Goal: Task Accomplishment & Management: Complete application form

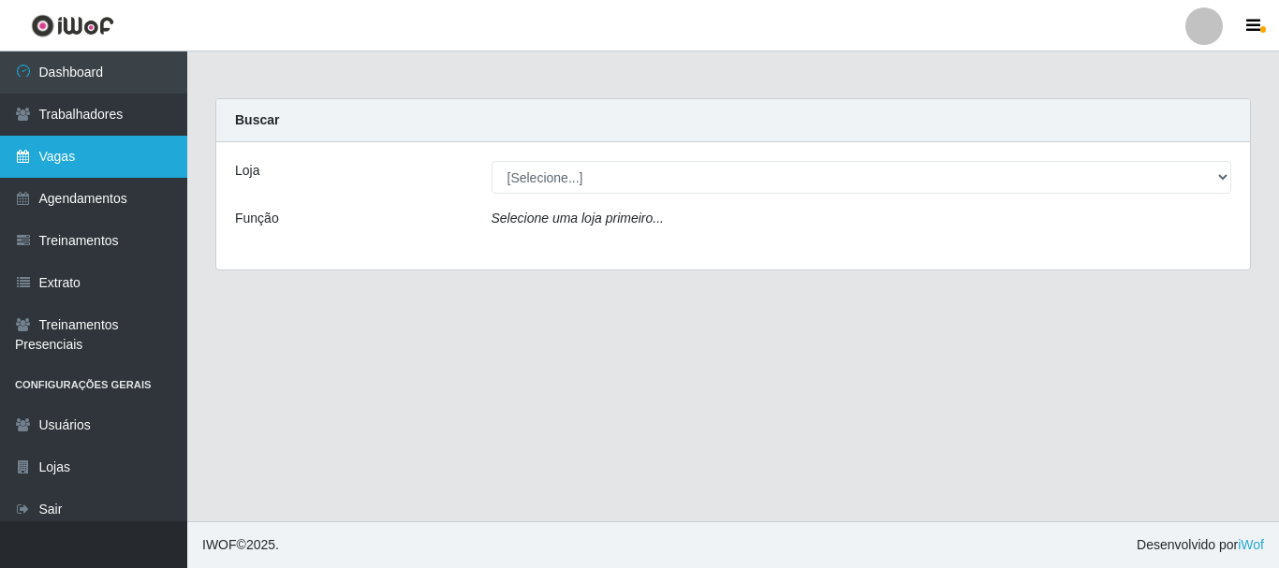
click at [158, 164] on link "Vagas" at bounding box center [93, 157] width 187 height 42
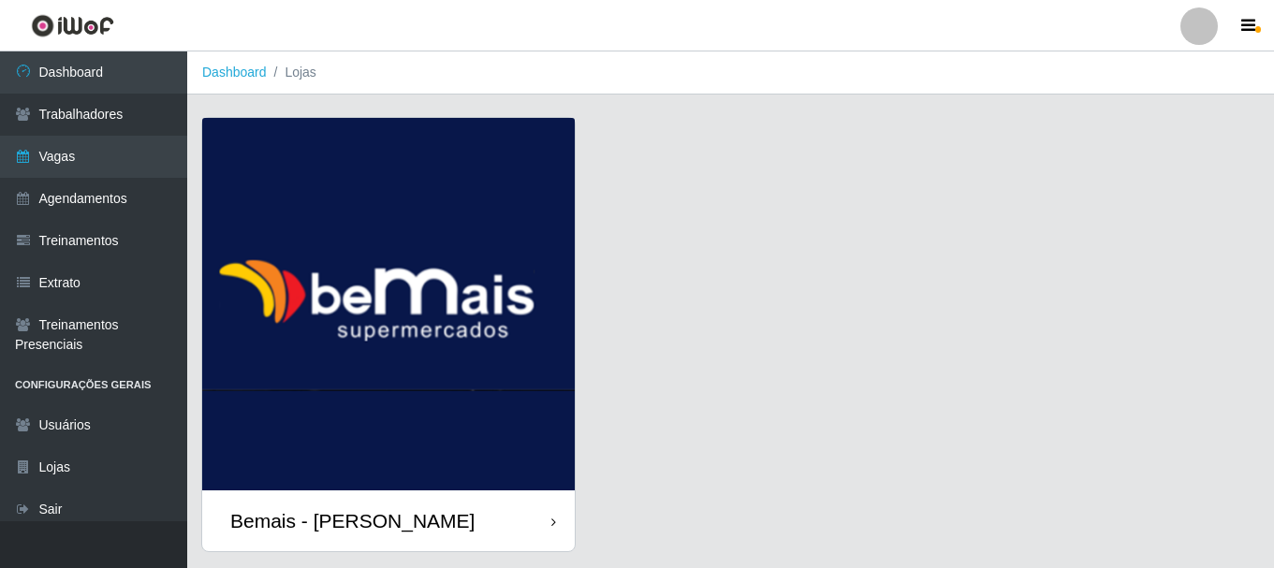
click at [444, 418] on img at bounding box center [388, 304] width 373 height 373
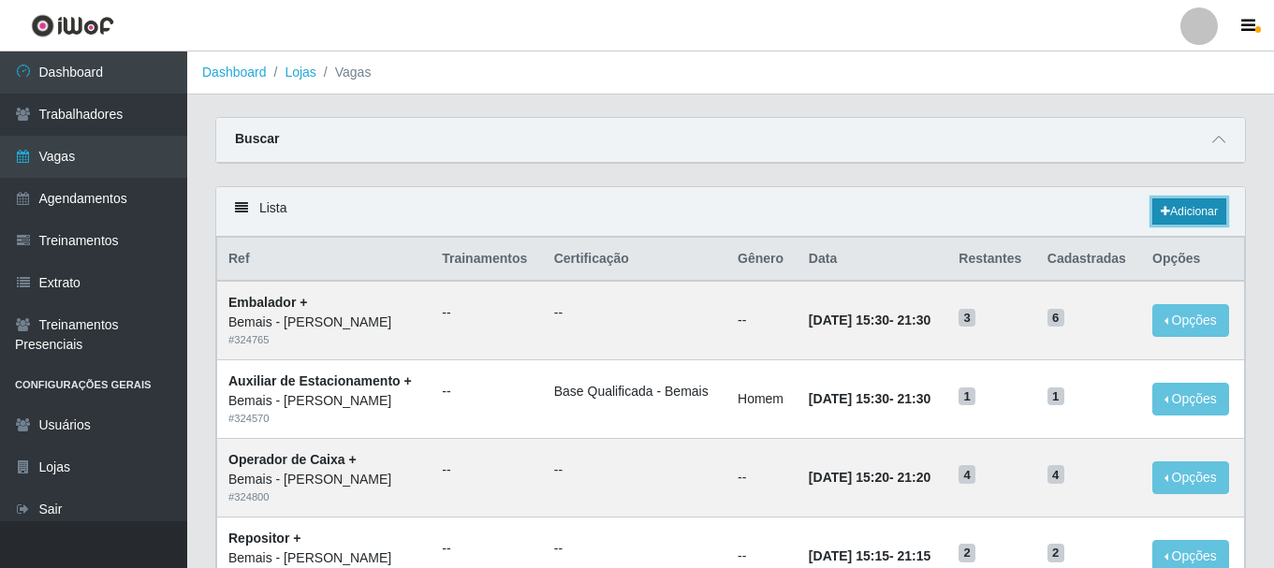
click at [1196, 205] on link "Adicionar" at bounding box center [1189, 211] width 74 height 26
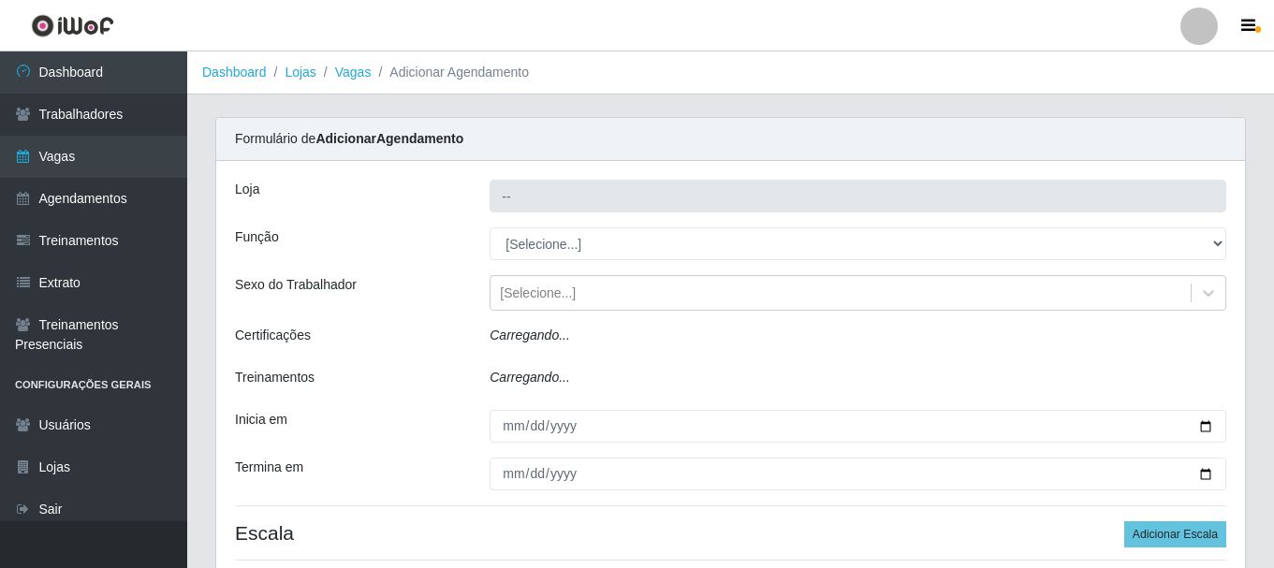
type input "Bemais - [PERSON_NAME]"
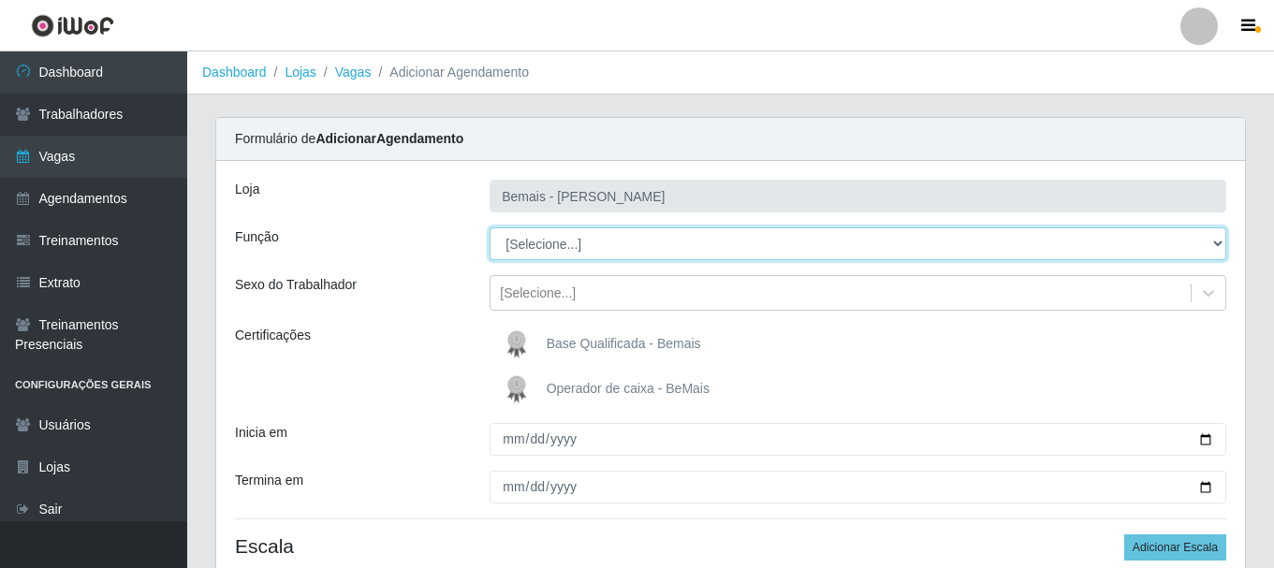
click at [573, 250] on select "[Selecione...] ASG ASG + ASG ++ Auxiliar de Depósito Auxiliar de Depósito + Aux…" at bounding box center [857, 243] width 737 height 33
select select "82"
click at [489, 227] on select "[Selecione...] ASG ASG + ASG ++ Auxiliar de Depósito Auxiliar de Depósito + Aux…" at bounding box center [857, 243] width 737 height 33
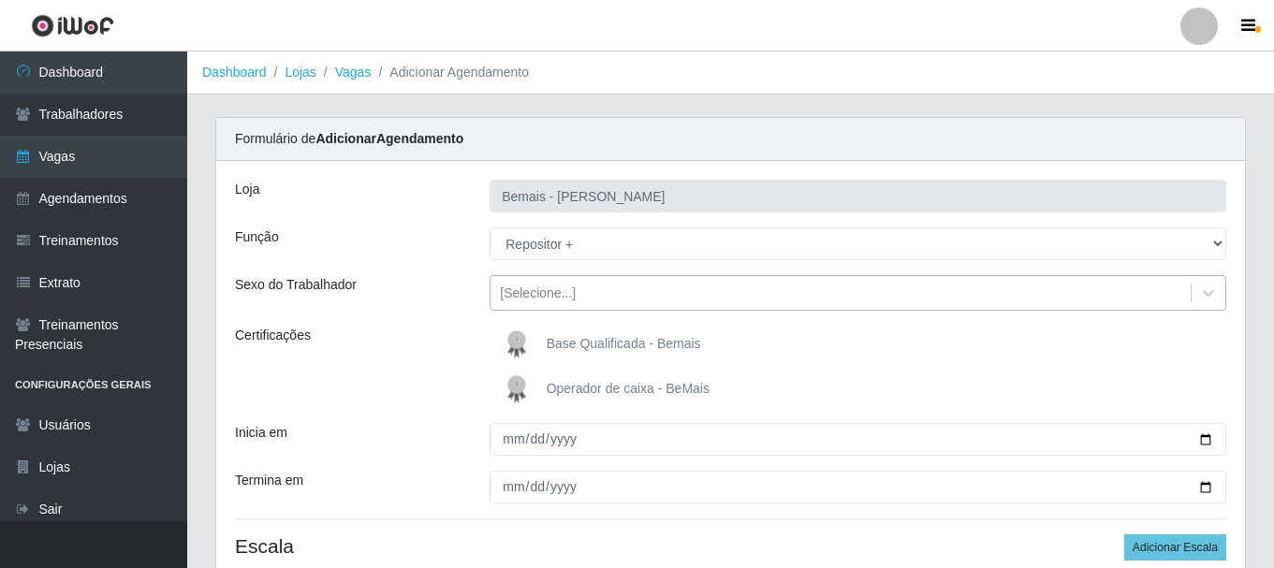
click at [531, 296] on div "[Selecione...]" at bounding box center [538, 294] width 76 height 20
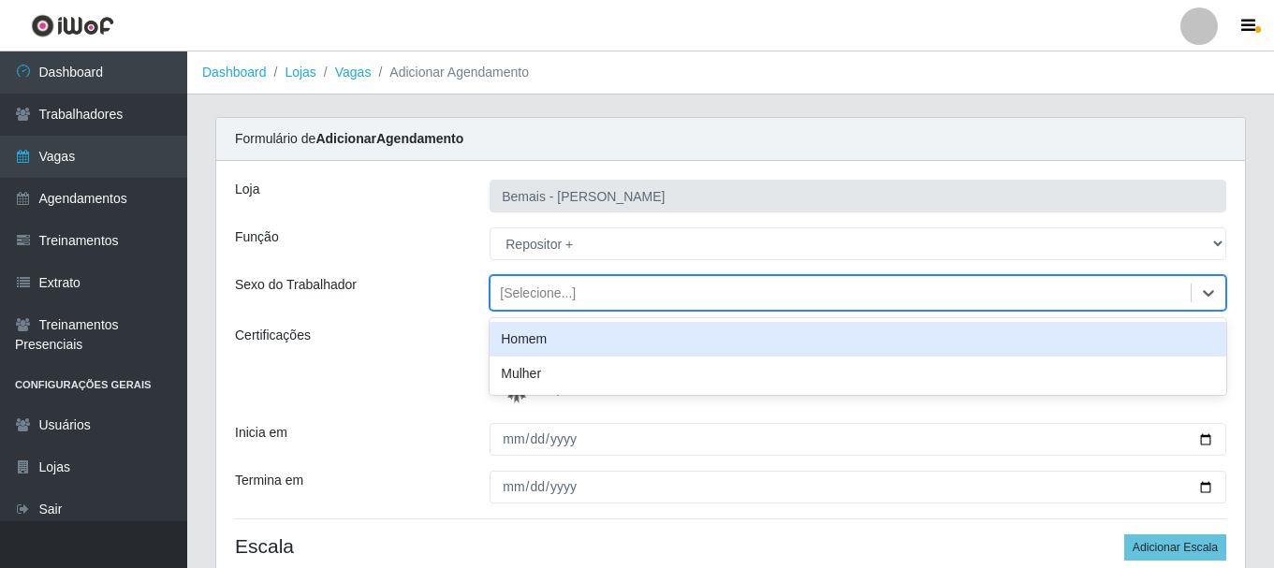
click at [521, 336] on div "Homem" at bounding box center [857, 339] width 737 height 35
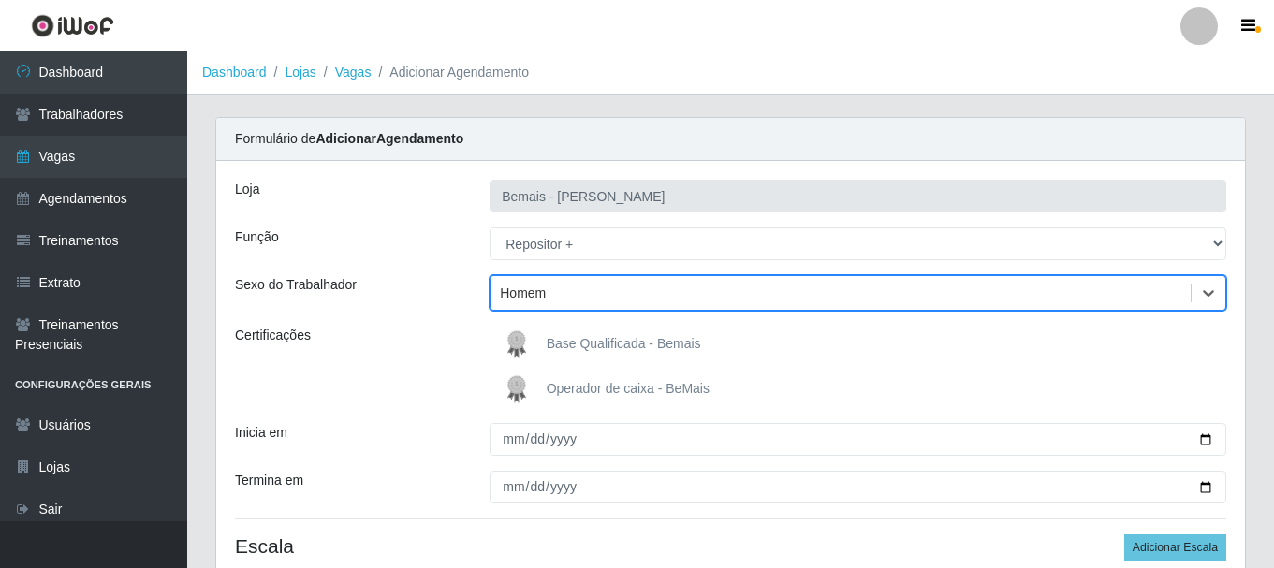
click at [553, 343] on span "Base Qualificada - Bemais" at bounding box center [624, 343] width 154 height 15
click at [0, 0] on input "Base Qualificada - Bemais" at bounding box center [0, 0] width 0 height 0
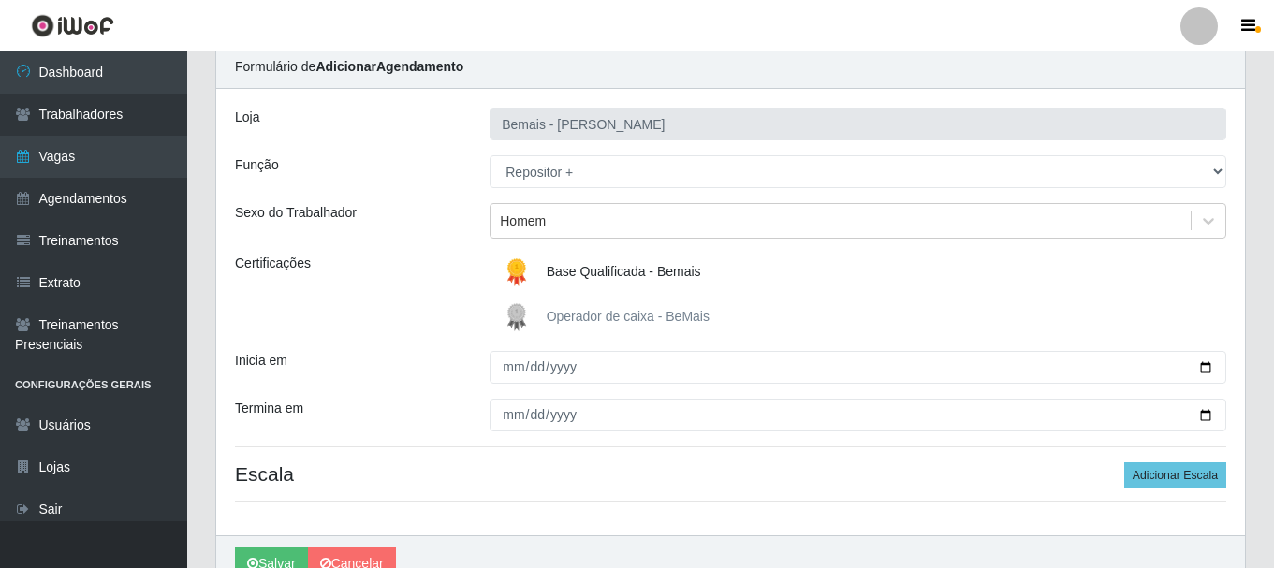
scroll to position [166, 0]
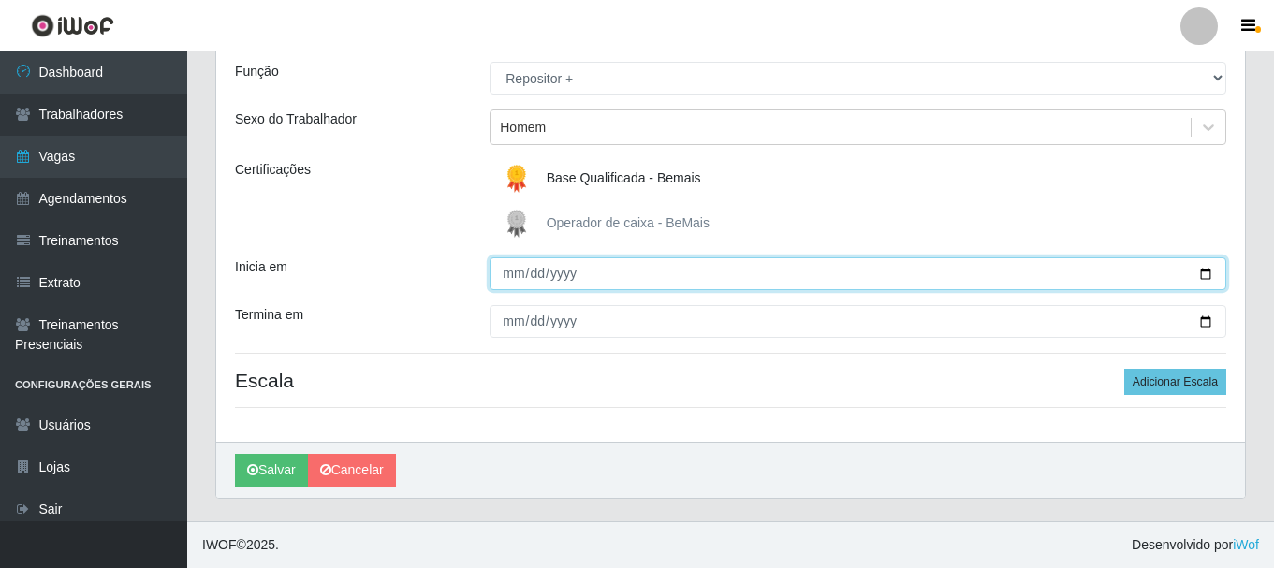
click at [518, 283] on input "Inicia em" at bounding box center [857, 273] width 737 height 33
type input "[DATE]"
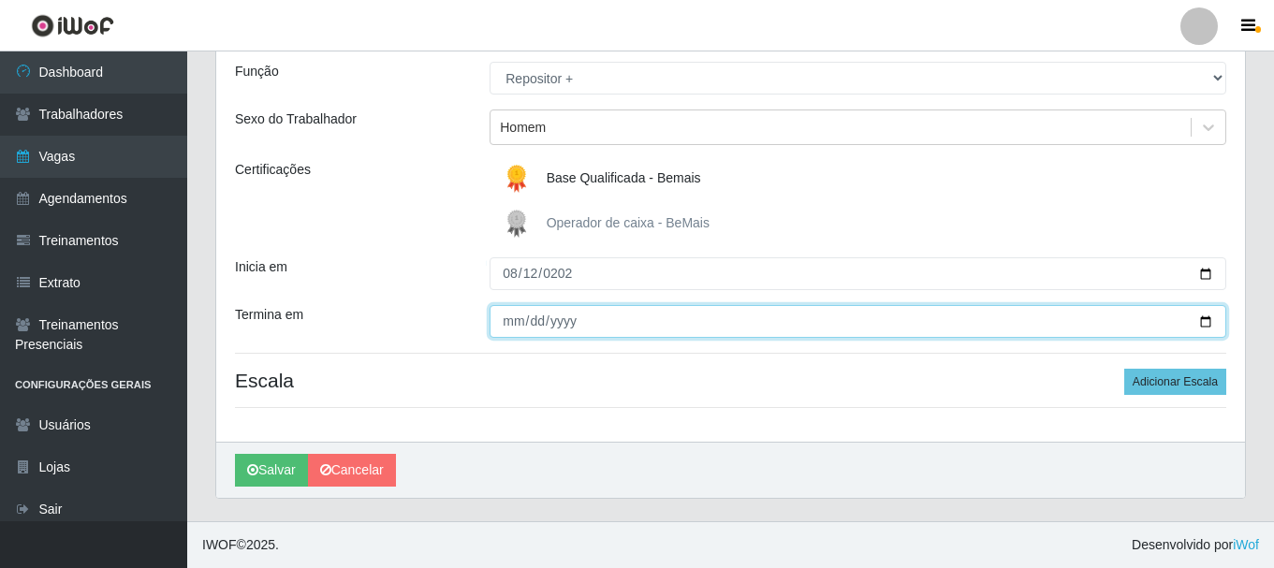
click at [504, 322] on input "Termina em" at bounding box center [857, 321] width 737 height 33
type input "[DATE]"
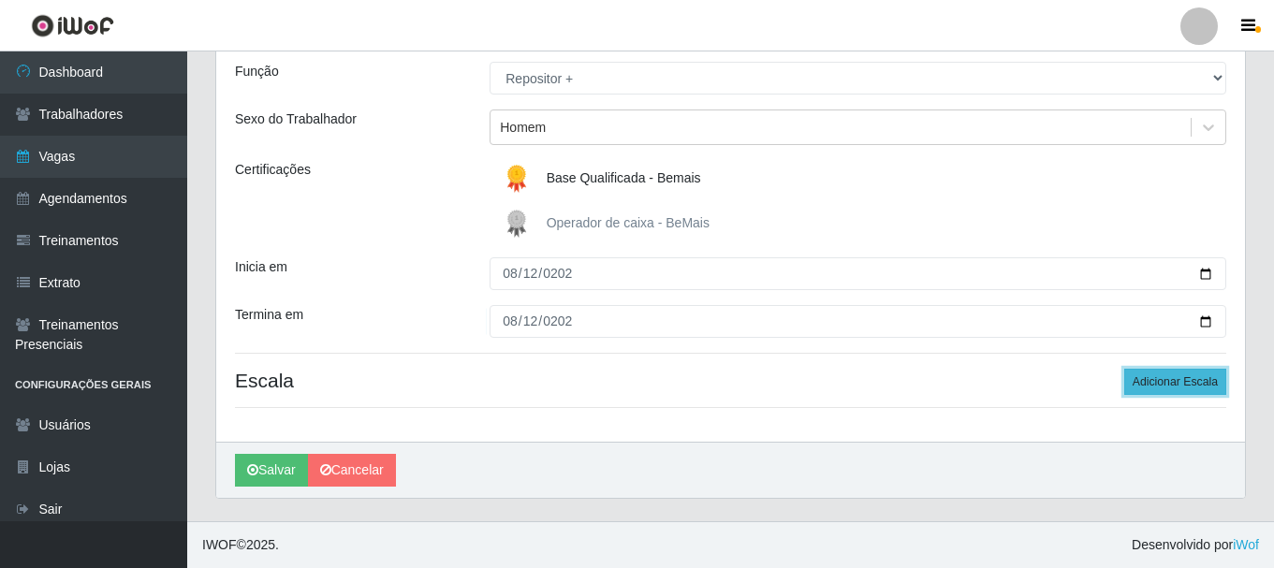
click at [1174, 386] on button "Adicionar Escala" at bounding box center [1175, 382] width 102 height 26
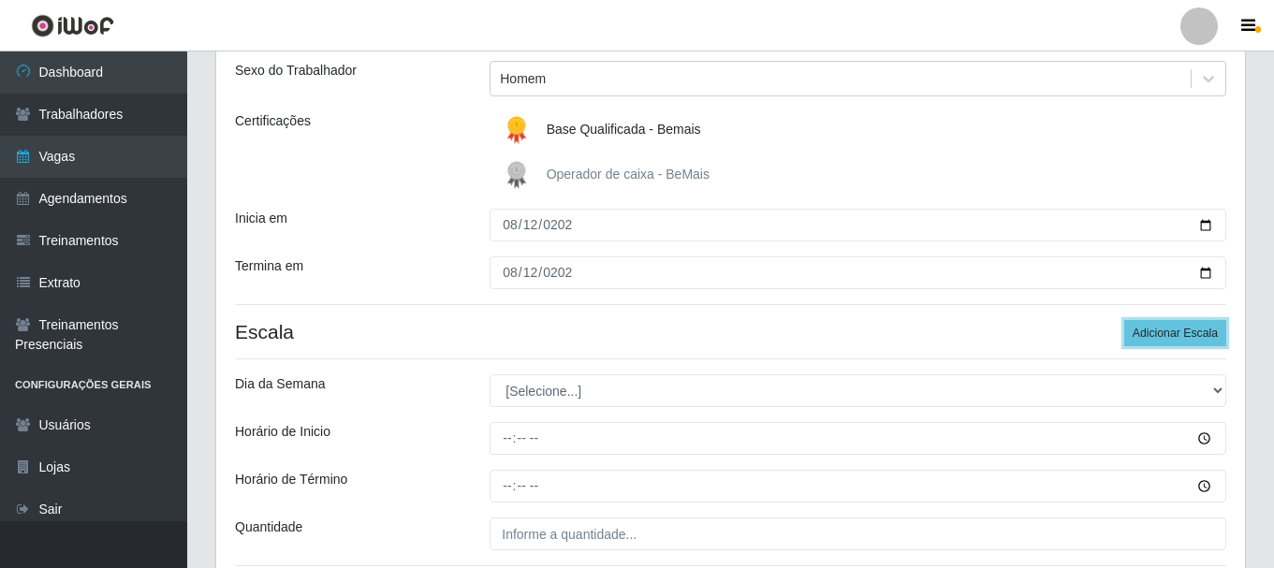
scroll to position [259, 0]
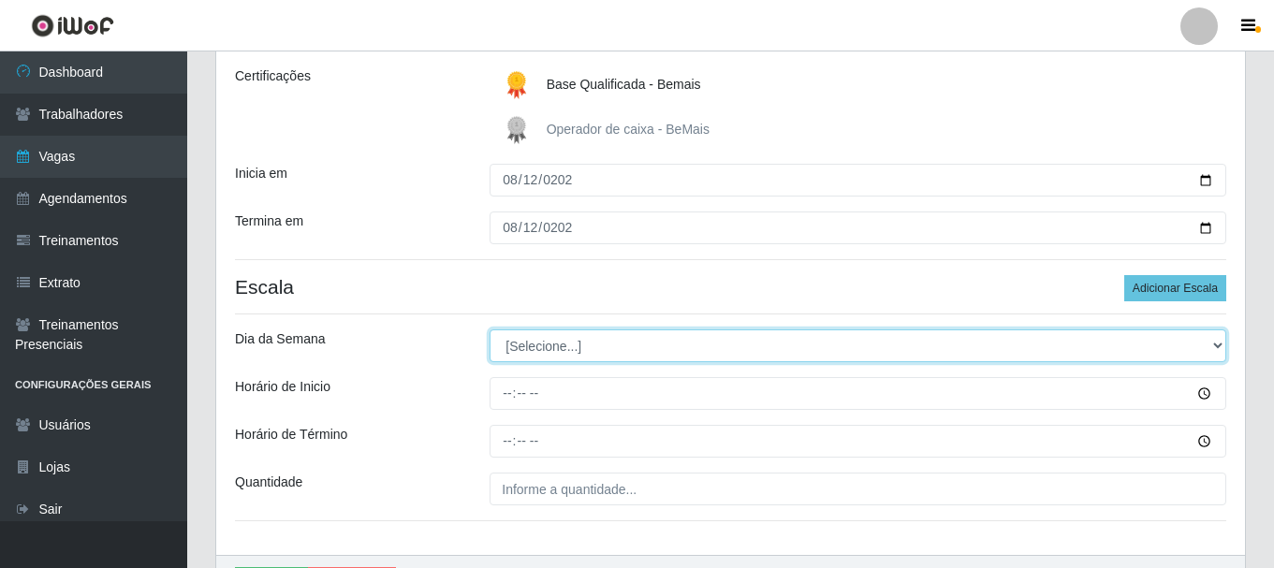
click at [538, 344] on select "[Selecione...] Segunda Terça Quarta Quinta Sexta Sábado Domingo" at bounding box center [857, 345] width 737 height 33
select select "2"
click at [489, 329] on select "[Selecione...] Segunda Terça Quarta Quinta Sexta Sábado Domingo" at bounding box center [857, 345] width 737 height 33
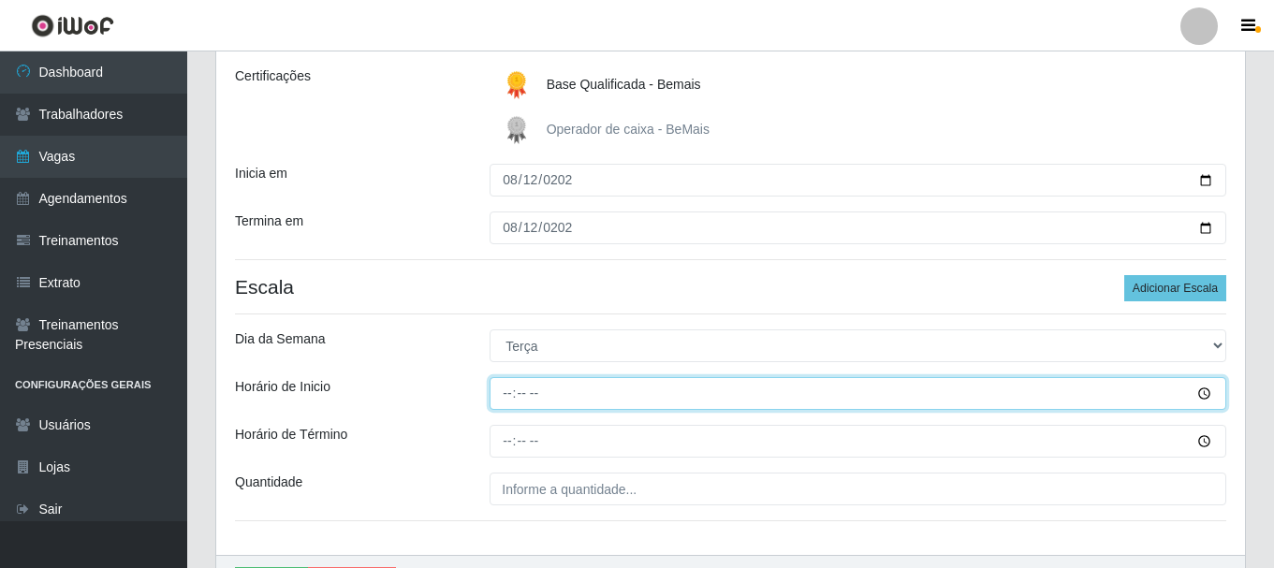
click at [501, 391] on input "Horário de Inicio" at bounding box center [857, 393] width 737 height 33
type input "16:00"
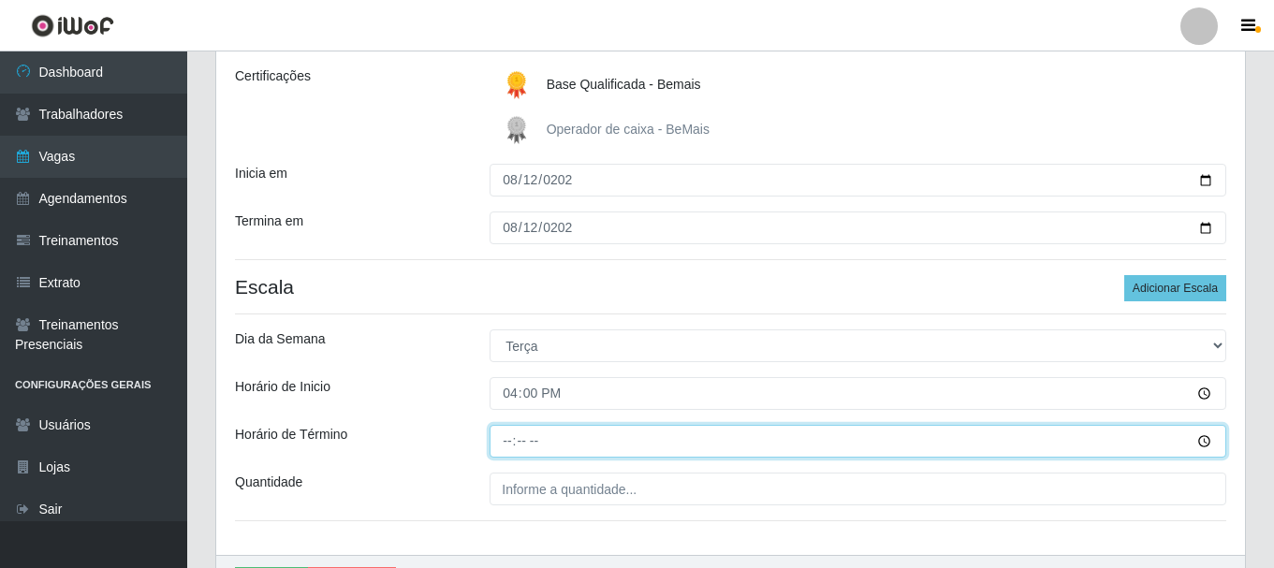
click at [507, 436] on input "Horário de Término" at bounding box center [857, 441] width 737 height 33
type input "22:00"
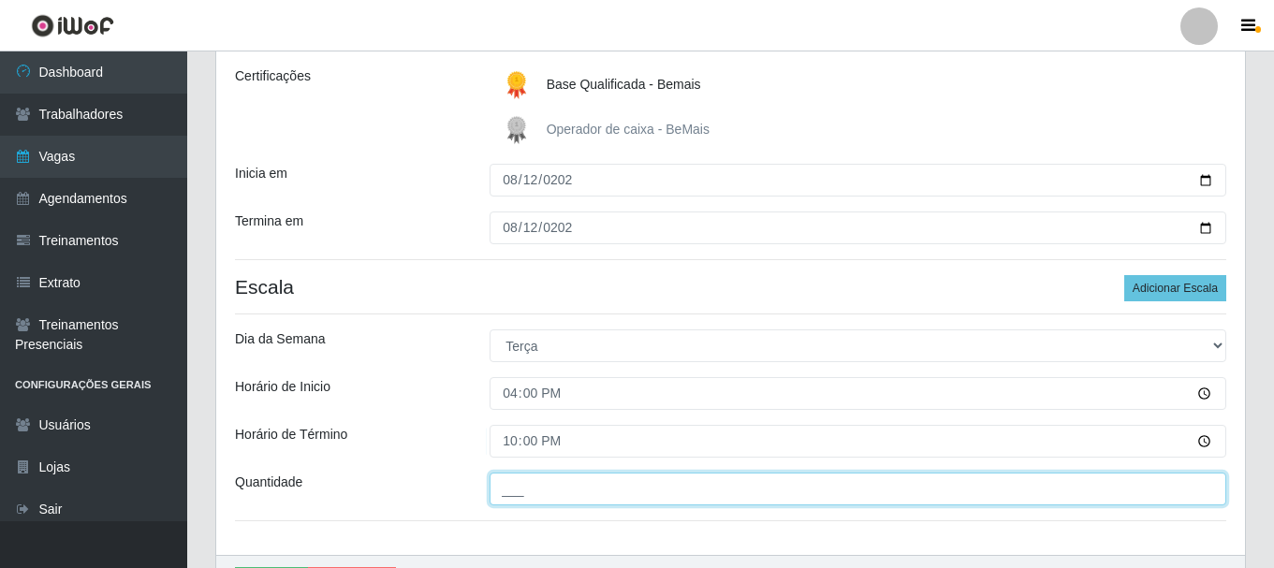
click at [618, 492] on input "___" at bounding box center [857, 489] width 737 height 33
type input "2__"
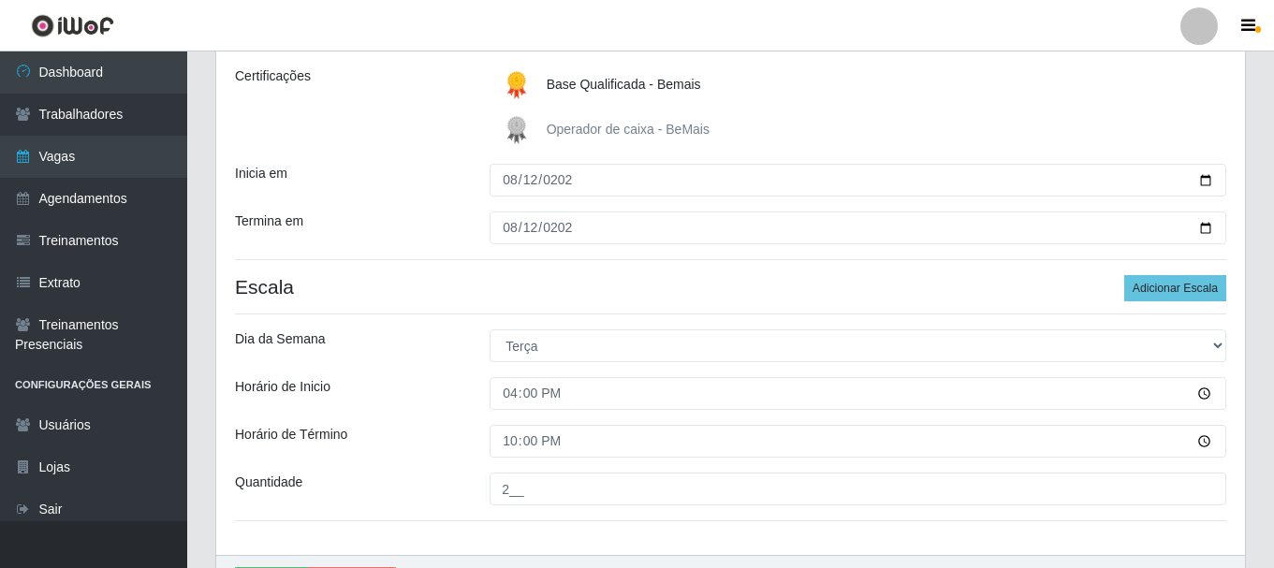
click at [598, 297] on h4 "Escala Adicionar Escala" at bounding box center [730, 286] width 991 height 23
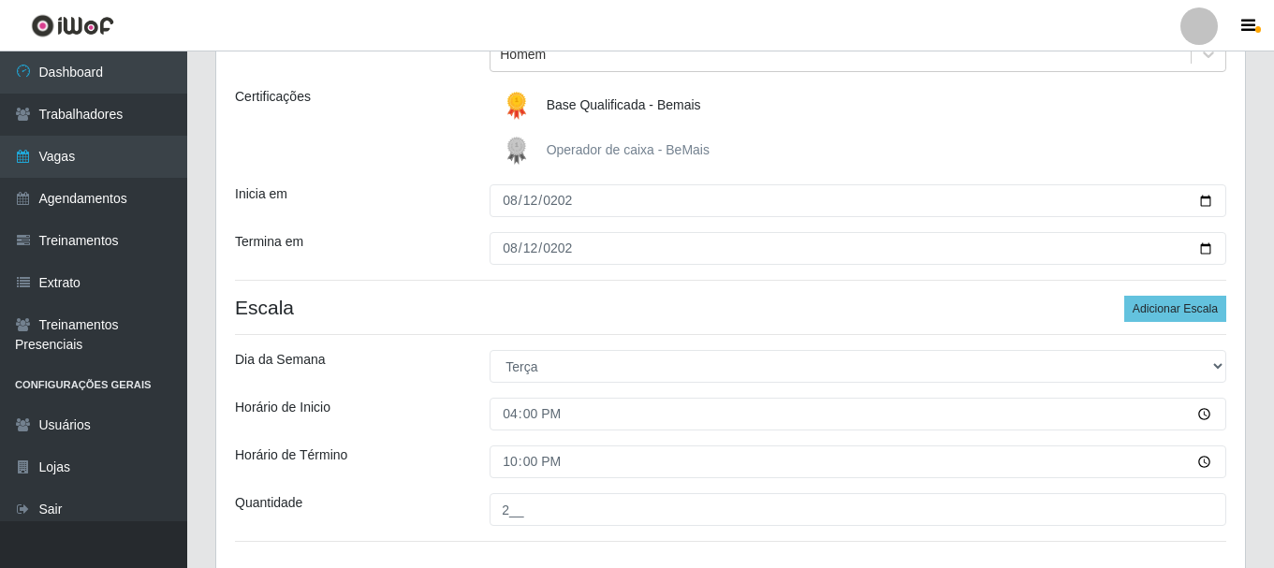
scroll to position [373, 0]
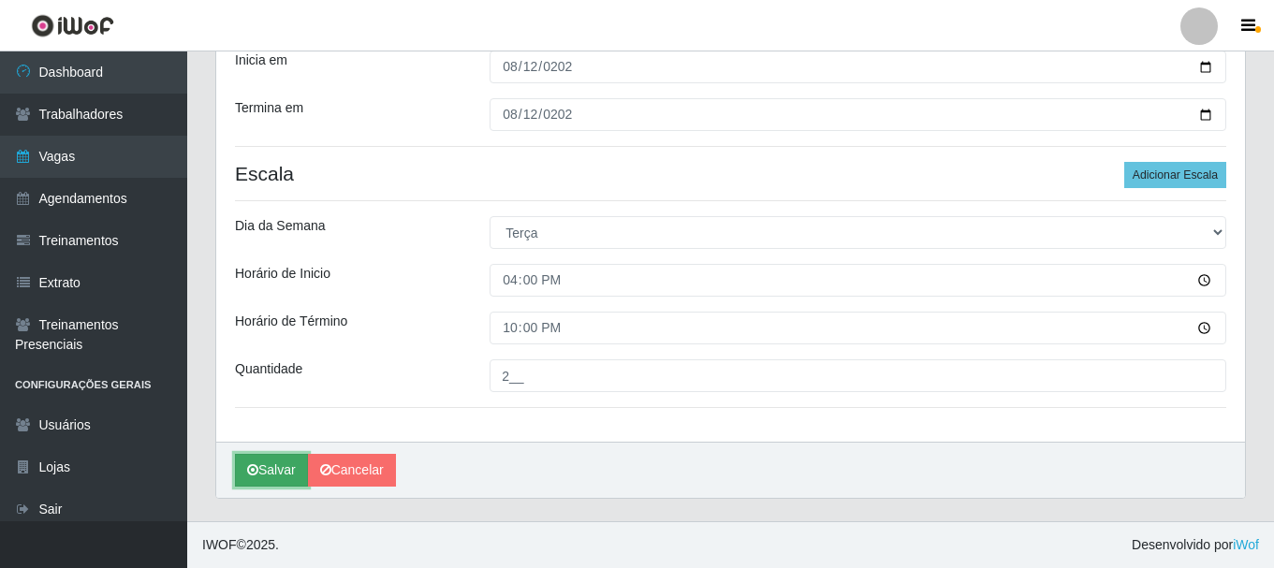
click at [253, 468] on icon "submit" at bounding box center [252, 469] width 11 height 13
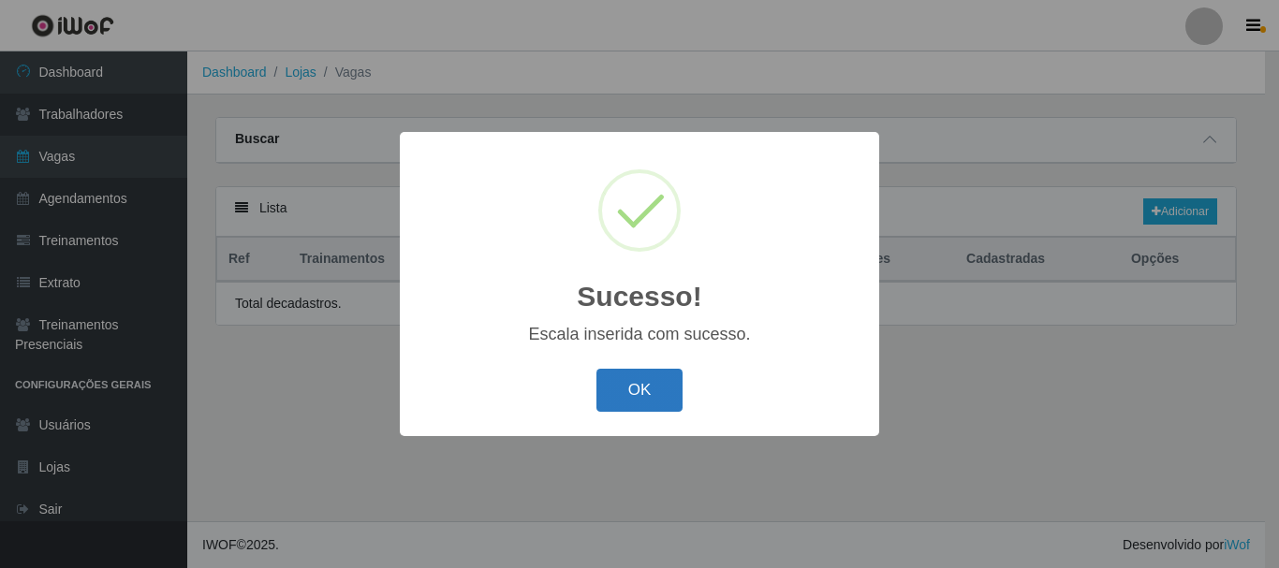
click at [617, 389] on button "OK" at bounding box center [639, 391] width 87 height 44
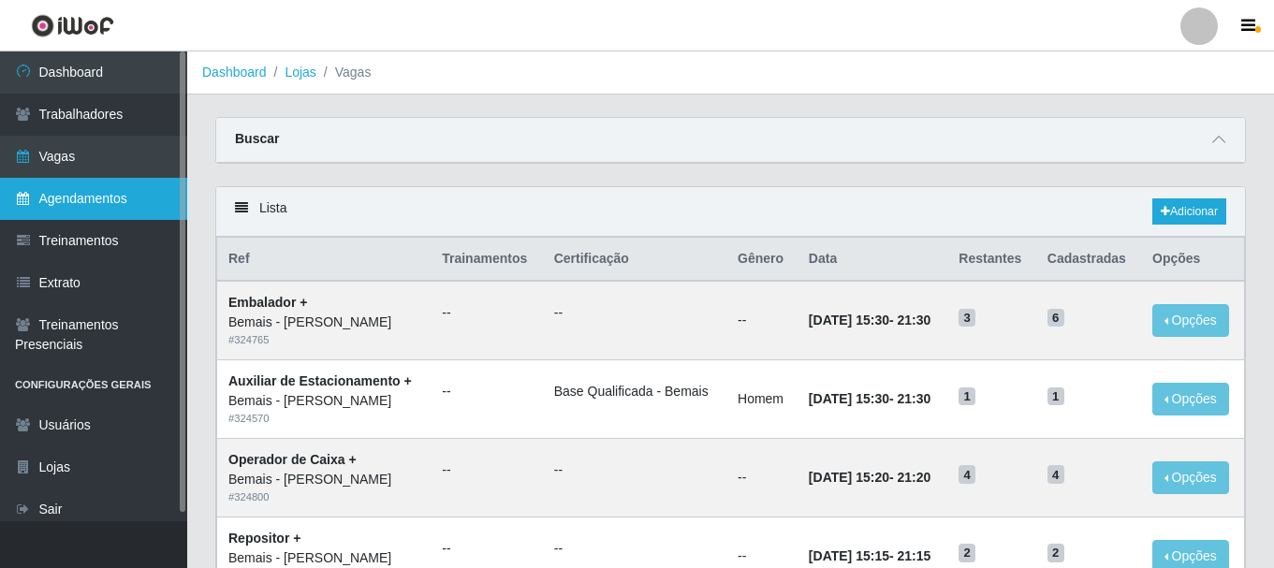
click at [65, 188] on link "Agendamentos" at bounding box center [93, 199] width 187 height 42
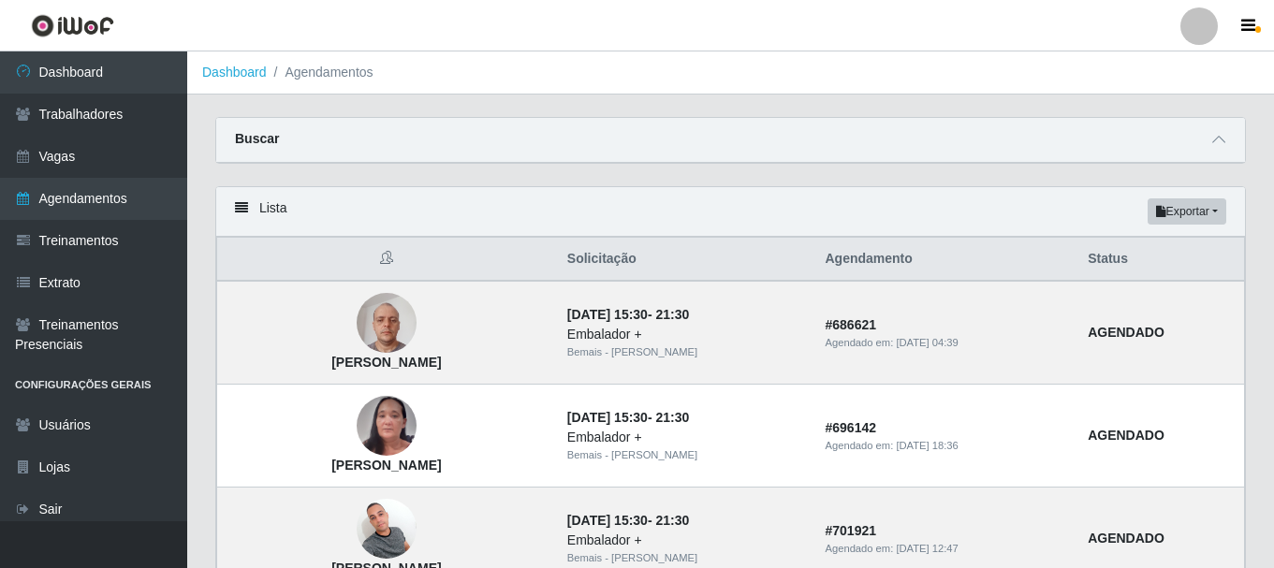
click at [1231, 145] on div "Buscar" at bounding box center [730, 140] width 1029 height 45
click at [1220, 145] on icon at bounding box center [1218, 139] width 13 height 13
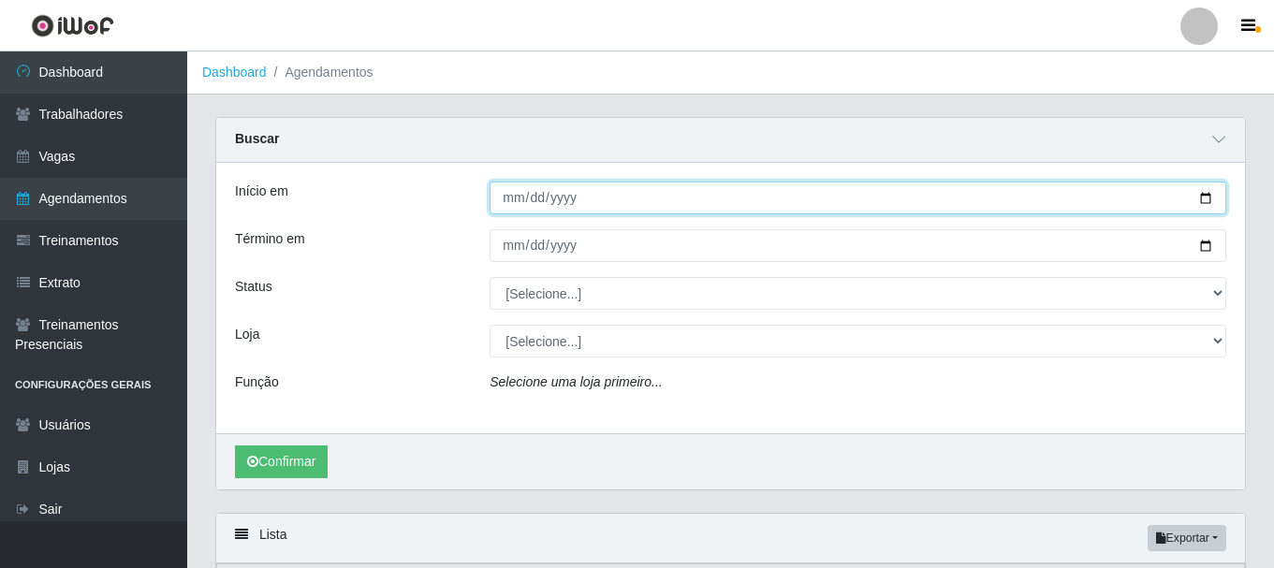
click at [505, 197] on input "Início em" at bounding box center [857, 198] width 737 height 33
type input "[DATE]"
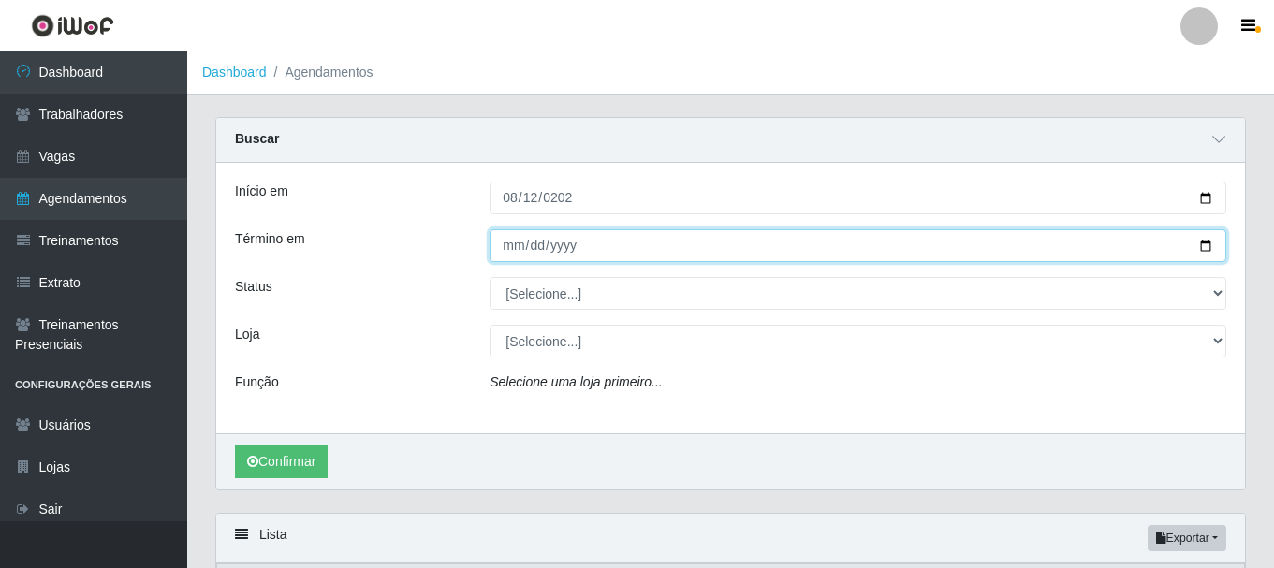
click at [512, 251] on input "Término em" at bounding box center [857, 245] width 737 height 33
type input "[DATE]"
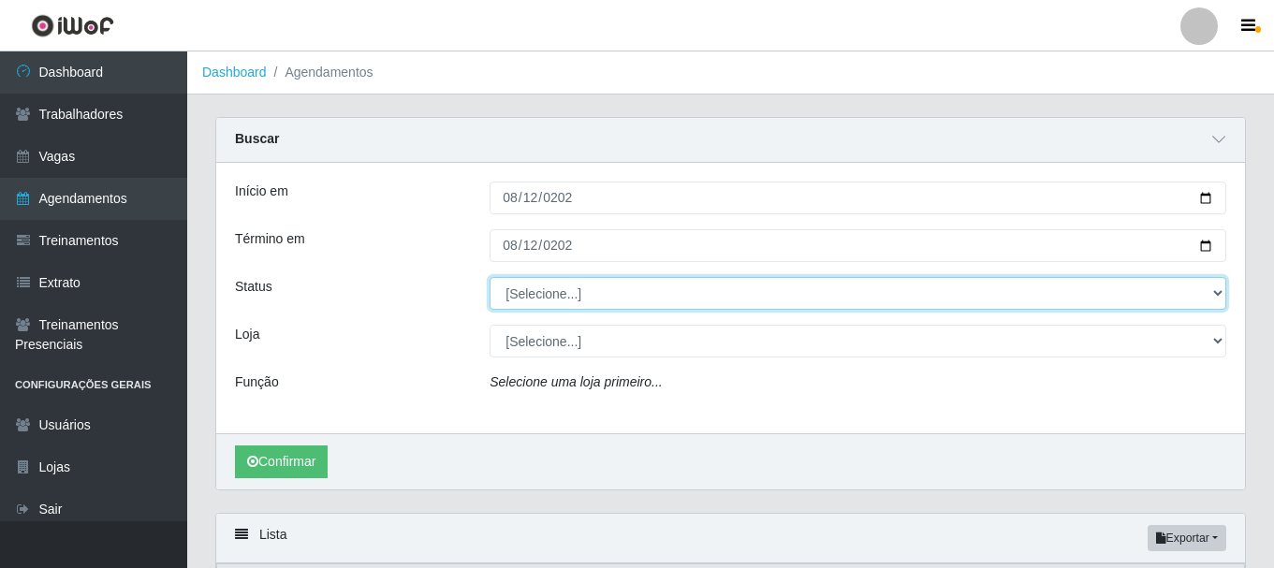
click at [507, 290] on select "[Selecione...] AGENDADO AGUARDANDO LIBERAR EM ANDAMENTO EM REVISÃO FINALIZADO C…" at bounding box center [857, 293] width 737 height 33
select select "AGENDADO"
click at [489, 278] on select "[Selecione...] AGENDADO AGUARDANDO LIBERAR EM ANDAMENTO EM REVISÃO FINALIZADO C…" at bounding box center [857, 293] width 737 height 33
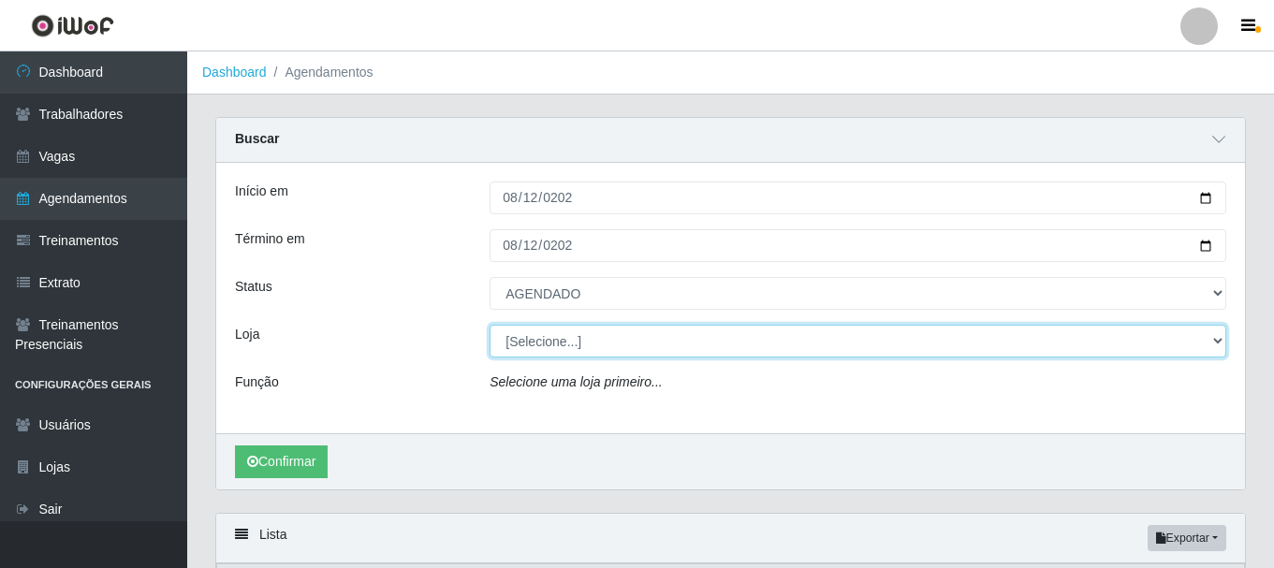
click at [550, 330] on select "[Selecione...] [PERSON_NAME]" at bounding box center [857, 341] width 737 height 33
select select "230"
click at [489, 326] on select "[Selecione...] [PERSON_NAME]" at bounding box center [857, 341] width 737 height 33
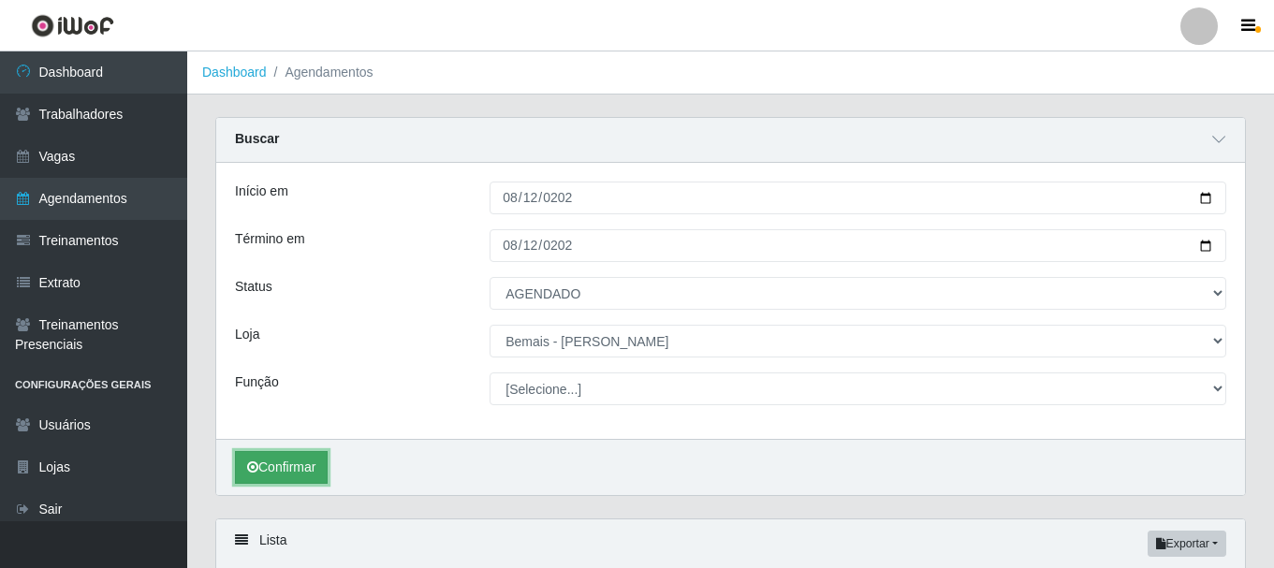
click at [294, 462] on button "Confirmar" at bounding box center [281, 467] width 93 height 33
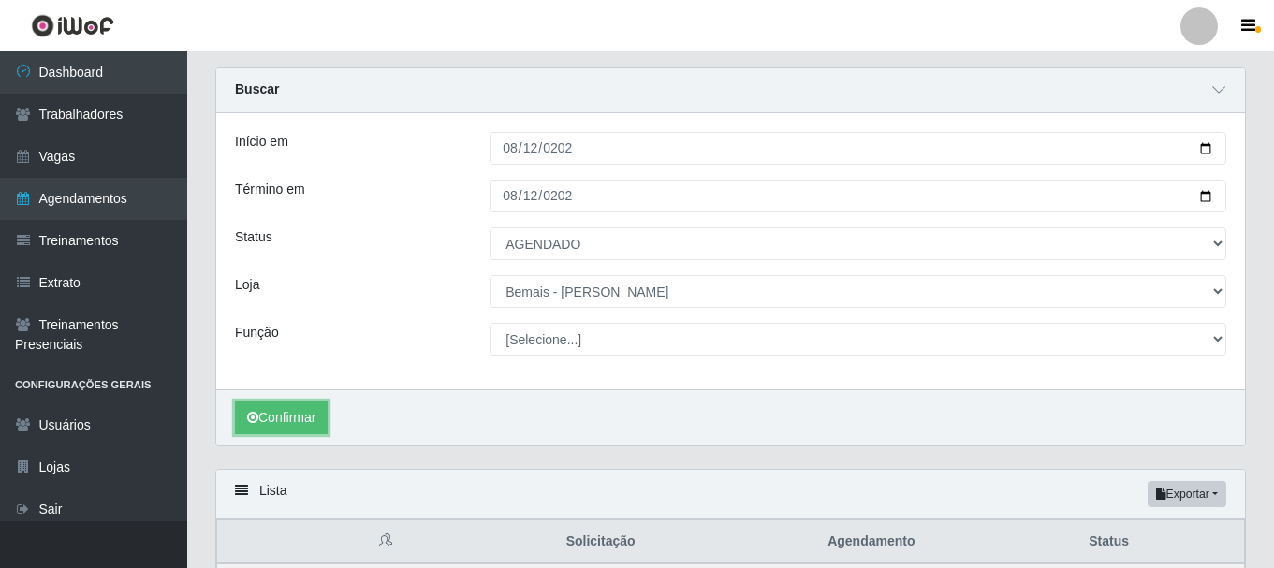
scroll to position [94, 0]
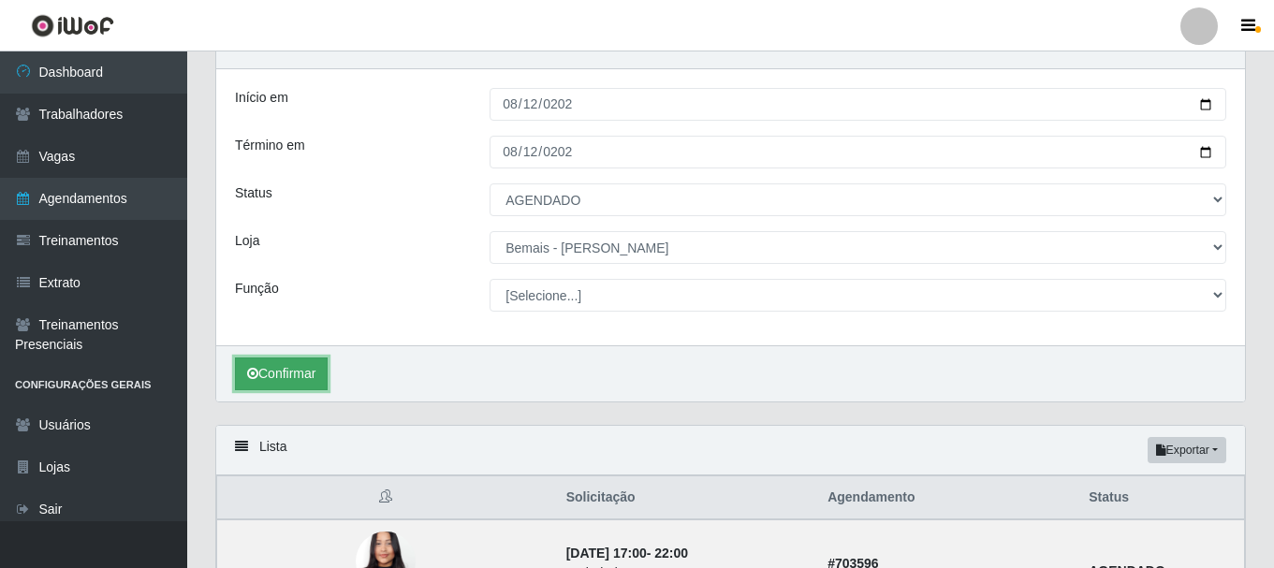
click at [286, 373] on button "Confirmar" at bounding box center [281, 374] width 93 height 33
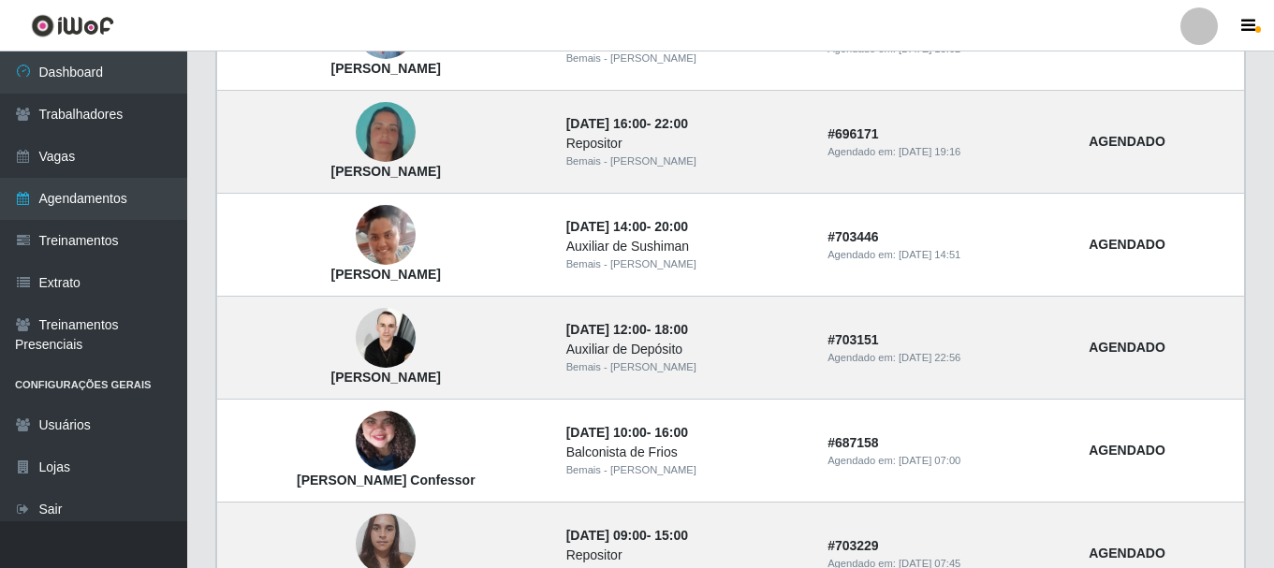
scroll to position [1030, 0]
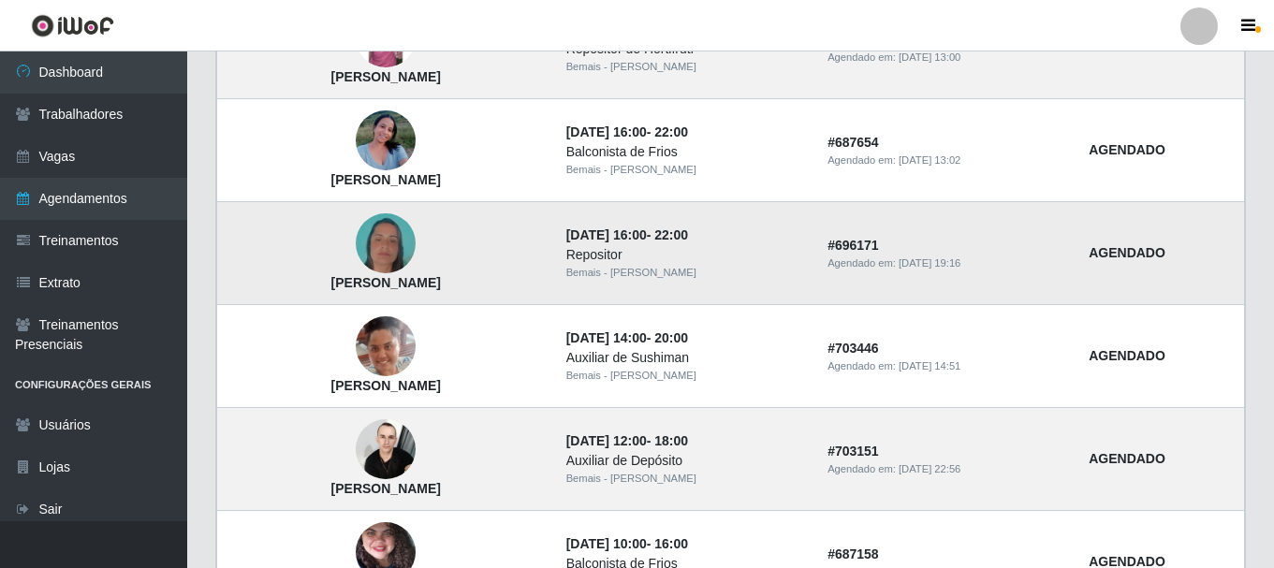
click at [395, 244] on img at bounding box center [386, 244] width 60 height 107
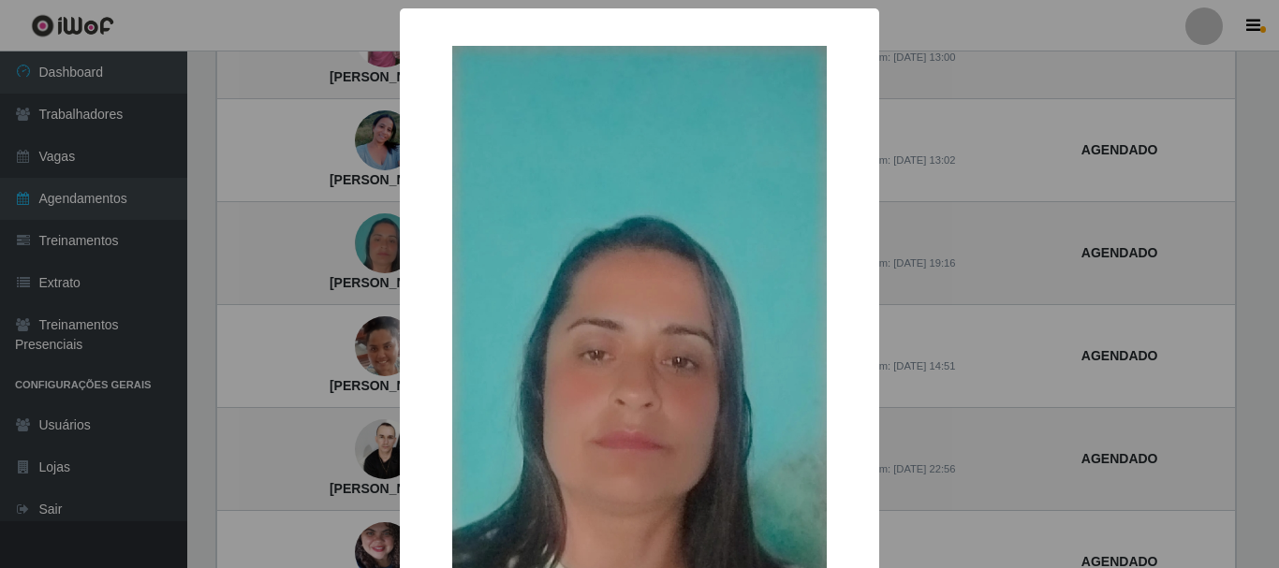
click at [298, 317] on div "× [PERSON_NAME] OK Cancel" at bounding box center [639, 284] width 1279 height 568
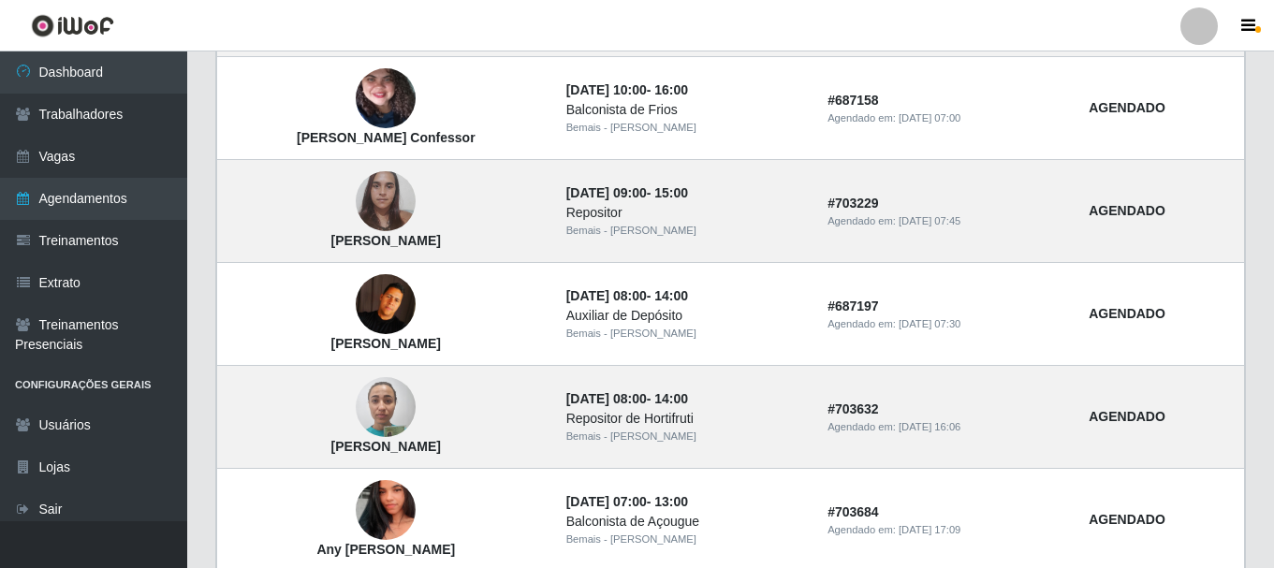
scroll to position [1428, 0]
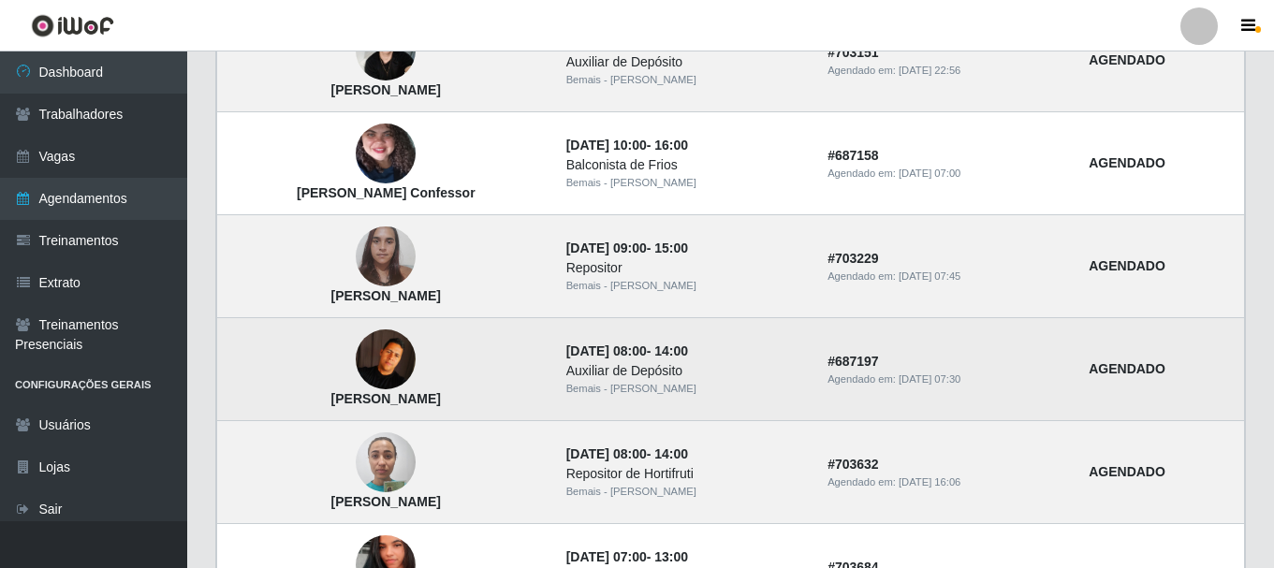
click at [395, 352] on img at bounding box center [386, 359] width 60 height 60
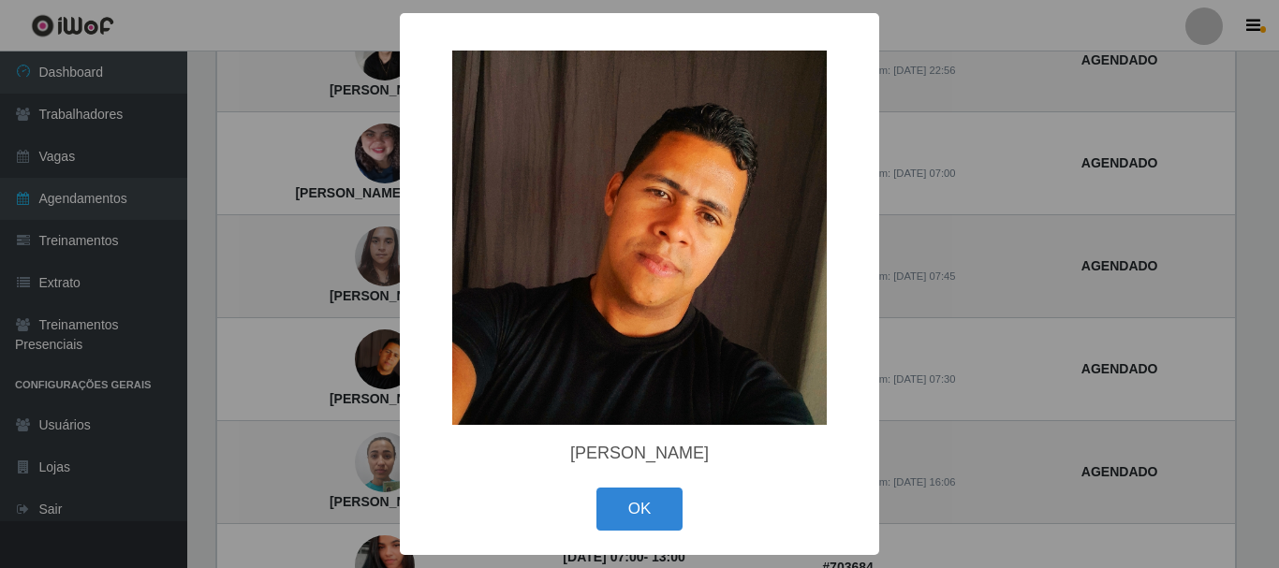
click at [391, 354] on div "× [PERSON_NAME] de Araújo OK Cancel" at bounding box center [639, 284] width 1279 height 568
